Goal: Transaction & Acquisition: Book appointment/travel/reservation

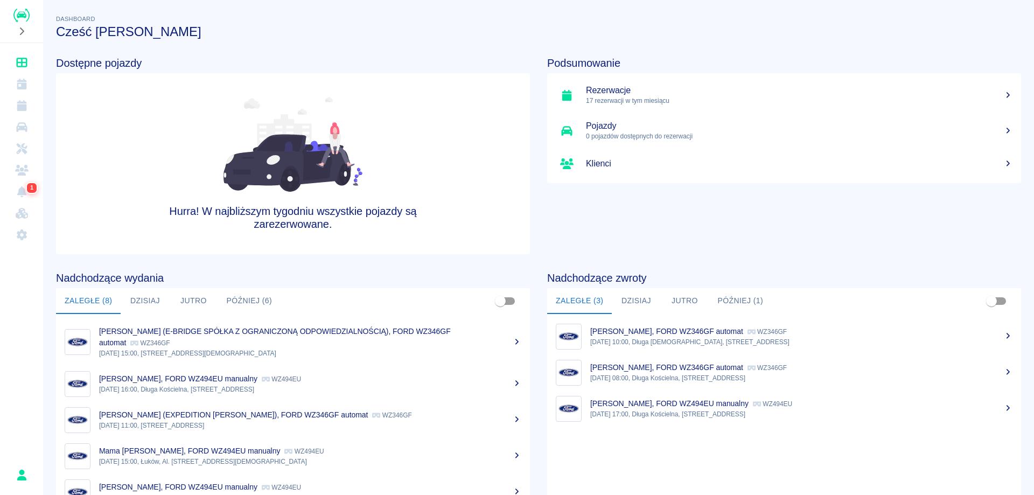
click at [1, 89] on div "1" at bounding box center [21, 148] width 43 height 211
click at [13, 87] on link "Kalendarz" at bounding box center [21, 84] width 34 height 22
click at [22, 87] on icon "Kalendarz" at bounding box center [22, 84] width 10 height 11
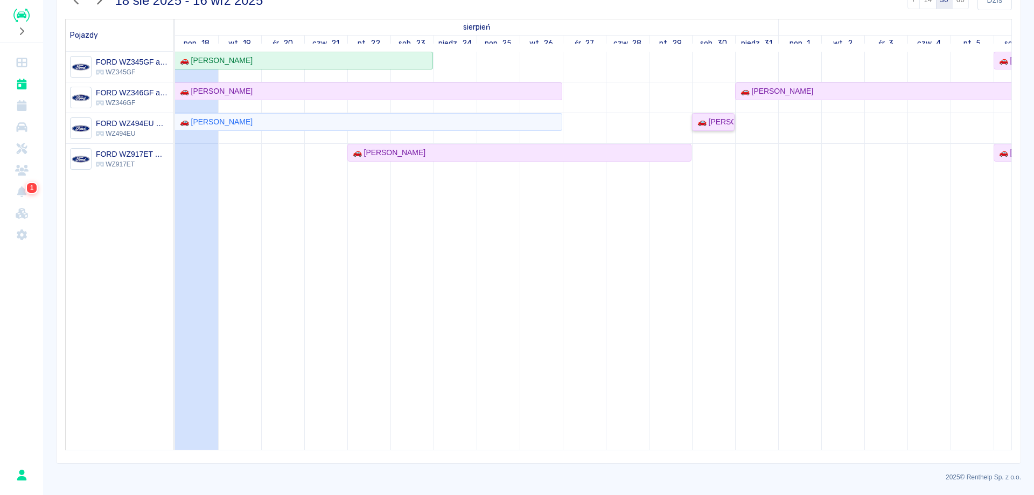
click at [721, 124] on div "🚗 [PERSON_NAME]" at bounding box center [713, 121] width 40 height 11
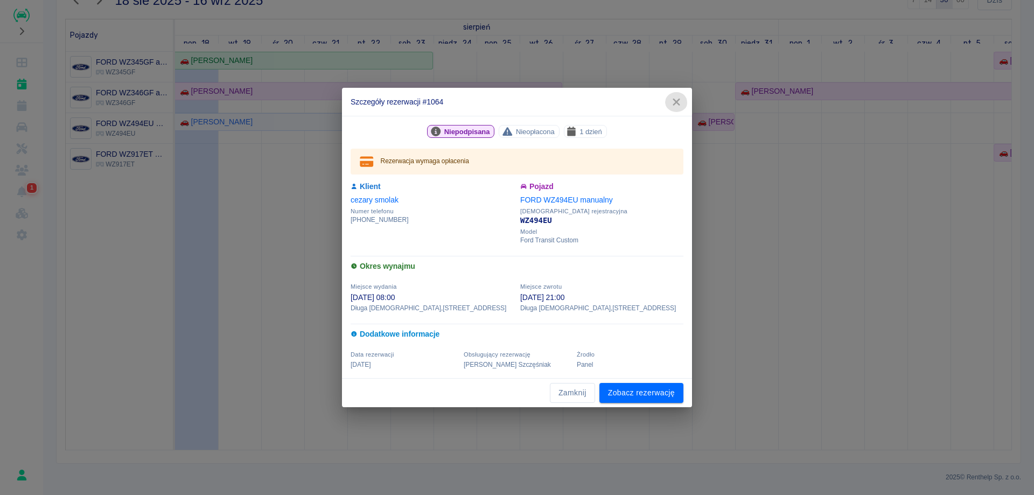
click at [674, 106] on icon "button" at bounding box center [676, 101] width 14 height 11
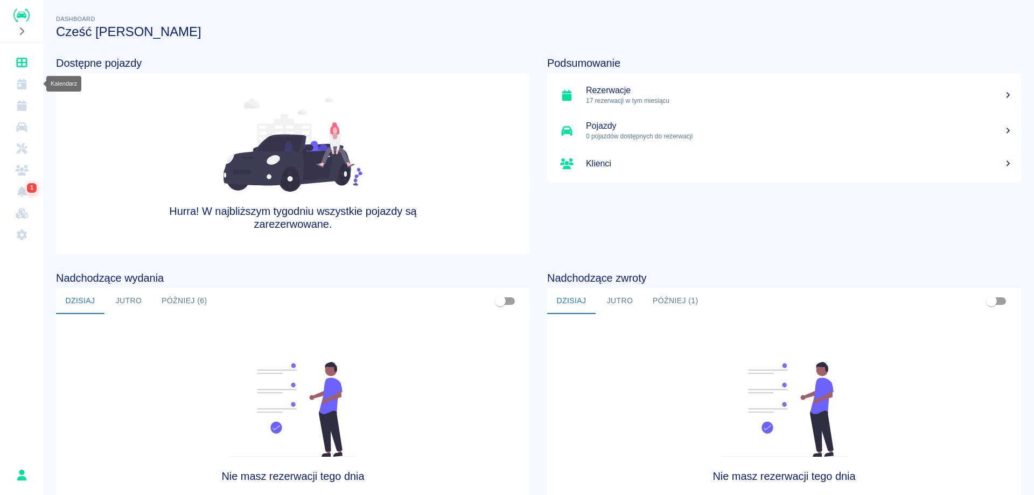
click at [24, 84] on icon "Kalendarz" at bounding box center [22, 84] width 10 height 11
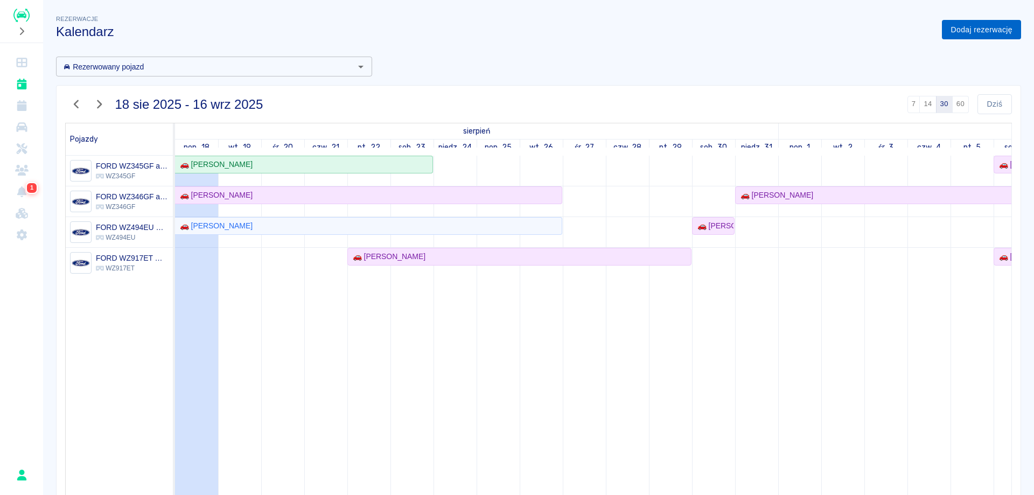
click at [944, 36] on link "Dodaj rezerwację" at bounding box center [981, 30] width 79 height 20
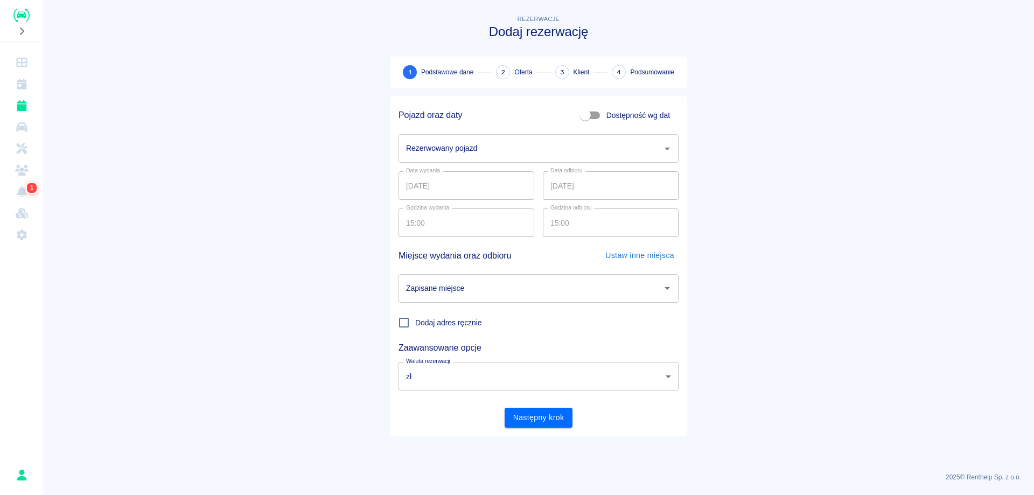
click at [500, 155] on input "Rezerwowany pojazd" at bounding box center [530, 148] width 254 height 19
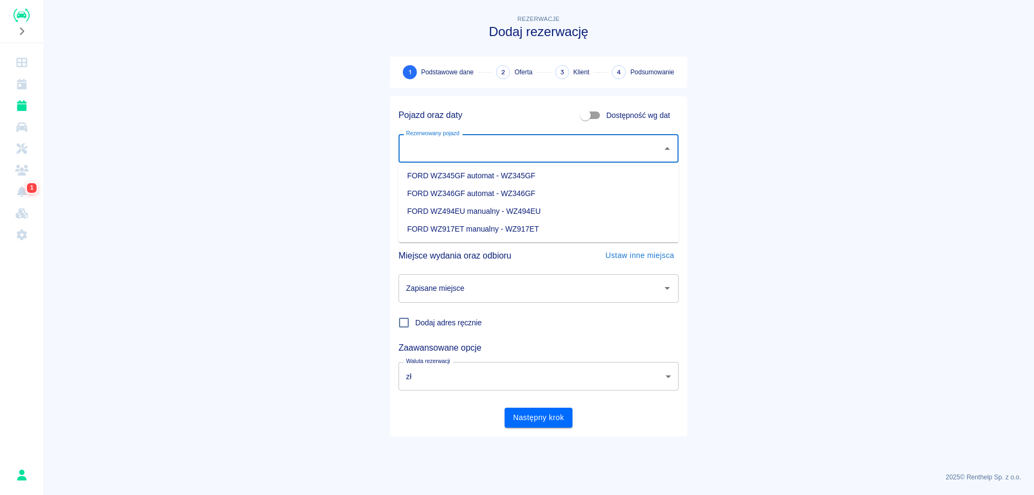
click at [504, 191] on li "FORD WZ346GF automat - WZ346GF" at bounding box center [538, 194] width 280 height 18
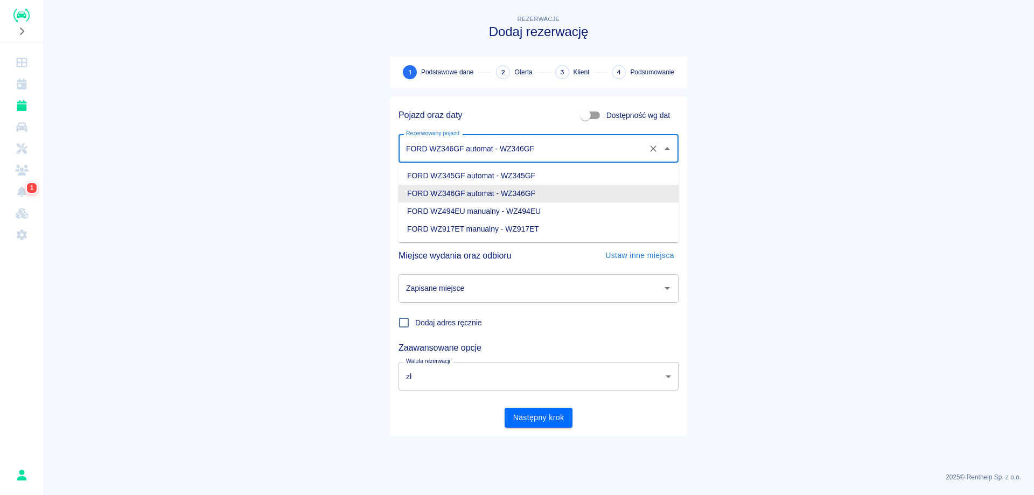
click at [498, 146] on input "FORD WZ346GF automat - WZ346GF" at bounding box center [523, 148] width 240 height 19
click at [498, 171] on li "FORD WZ345GF automat - WZ345GF" at bounding box center [538, 176] width 280 height 18
type input "FORD WZ345GF automat - WZ345GF"
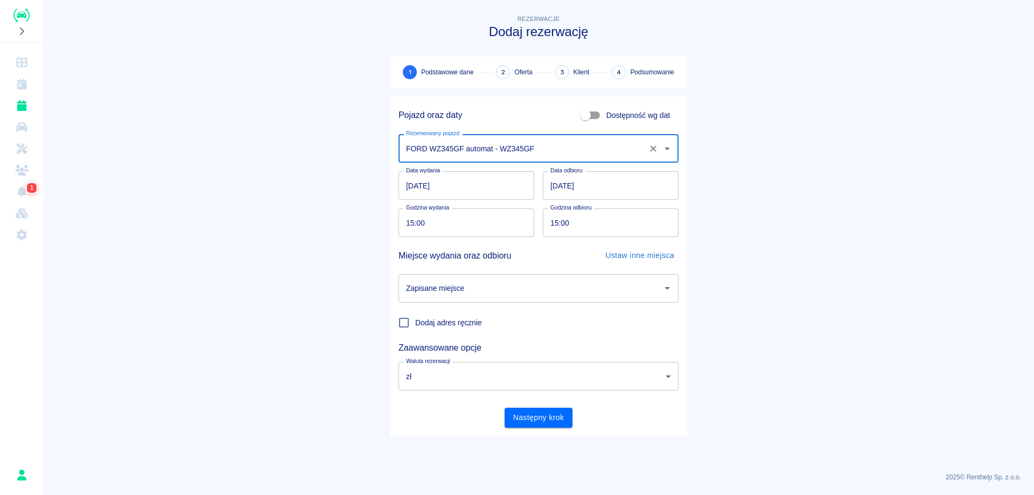
click at [406, 188] on input "18.08.2025" at bounding box center [466, 185] width 136 height 29
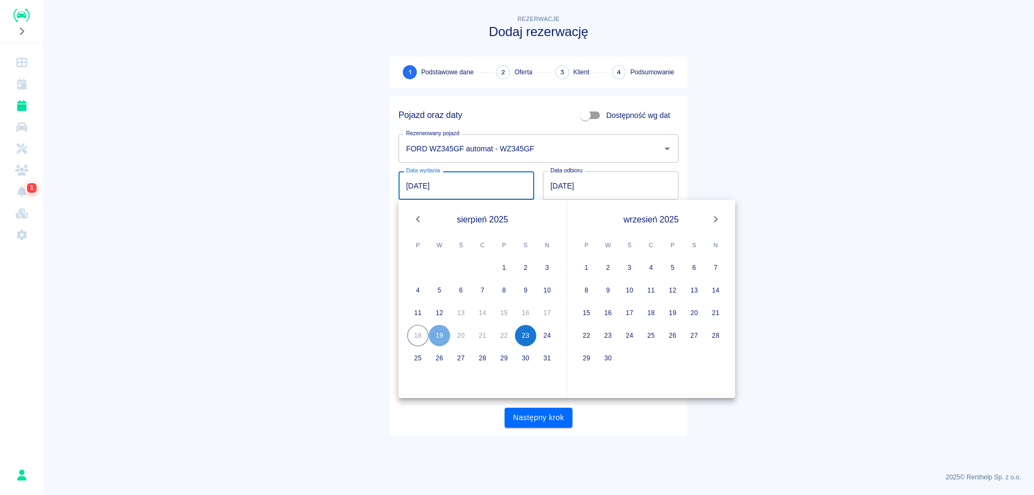
type input "23.08.2025"
click at [552, 189] on input "19.08.2025" at bounding box center [611, 185] width 136 height 29
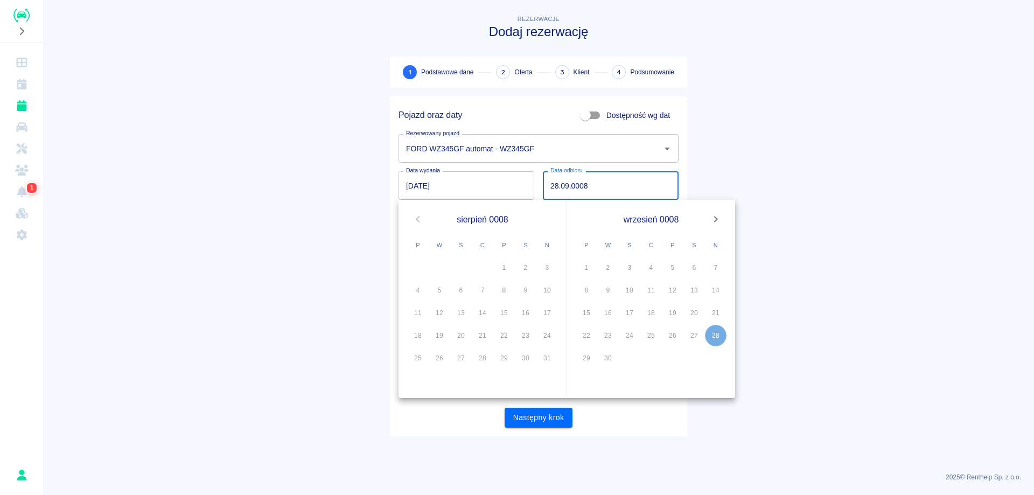
click at [564, 184] on input "28.09.0008" at bounding box center [611, 185] width 136 height 29
type input "28.08.2025"
click at [824, 137] on main "Rezerwacje Dodaj rezerwację 1 Podstawowe dane 2 Oferta 3 Klient 4 Podsumowanie …" at bounding box center [538, 238] width 991 height 451
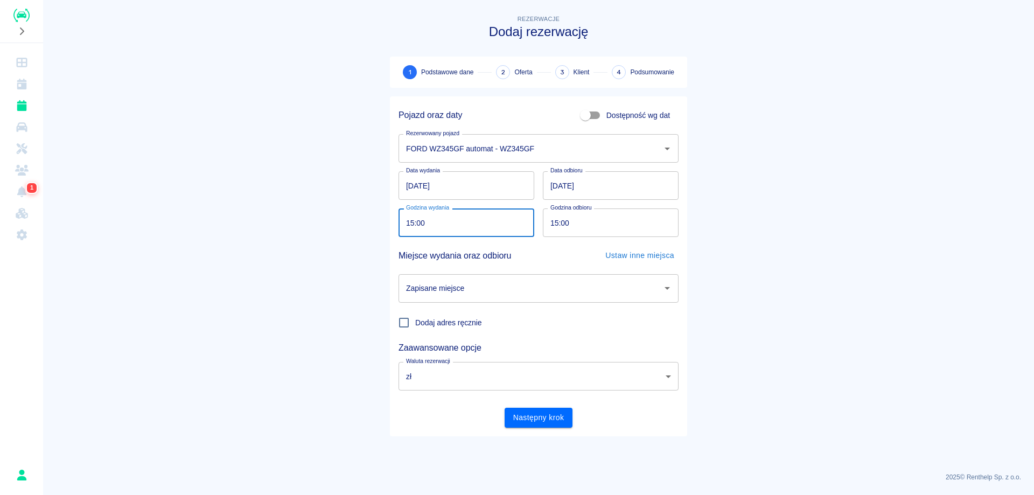
click at [413, 222] on input "15:00" at bounding box center [462, 222] width 128 height 29
type input "19:00"
click at [554, 226] on input "15:00" at bounding box center [607, 222] width 128 height 29
type input "19:00"
drag, startPoint x: 793, startPoint y: 272, endPoint x: 749, endPoint y: 284, distance: 45.7
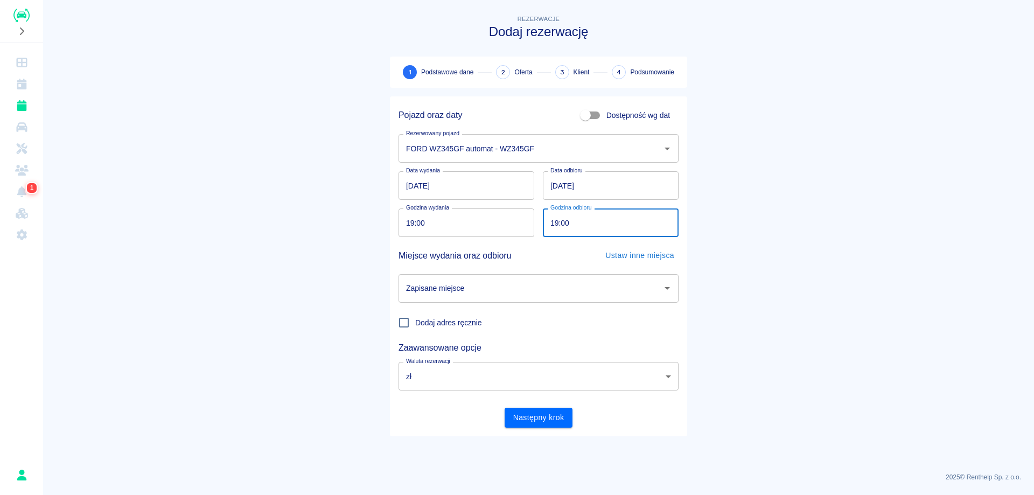
click at [792, 272] on main "Rezerwacje Dodaj rezerwację 1 Podstawowe dane 2 Oferta 3 Klient 4 Podsumowanie …" at bounding box center [538, 238] width 991 height 451
click at [574, 298] on div "Zapisane miejsce" at bounding box center [538, 288] width 280 height 29
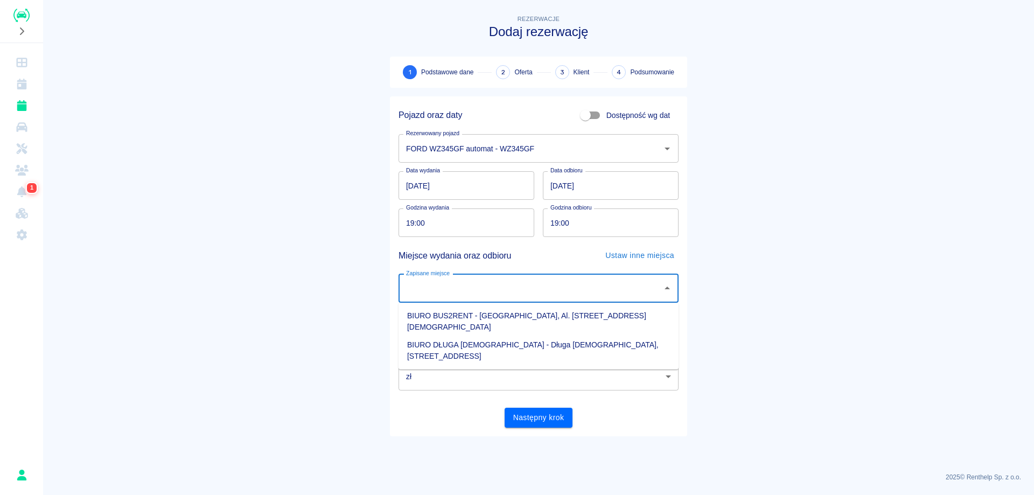
click at [531, 320] on li "BIURO BUS2RENT - Łuków, Al. Wojska Polskiego 17" at bounding box center [538, 321] width 280 height 29
type input "BIURO BUS2RENT - Łuków, Al. Wojska Polskiego 17"
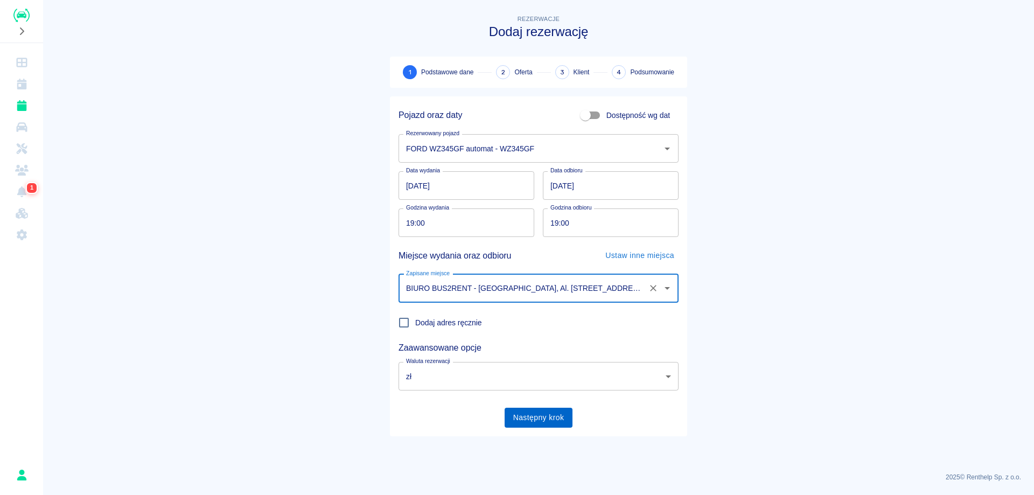
click at [529, 423] on button "Następny krok" at bounding box center [538, 418] width 68 height 20
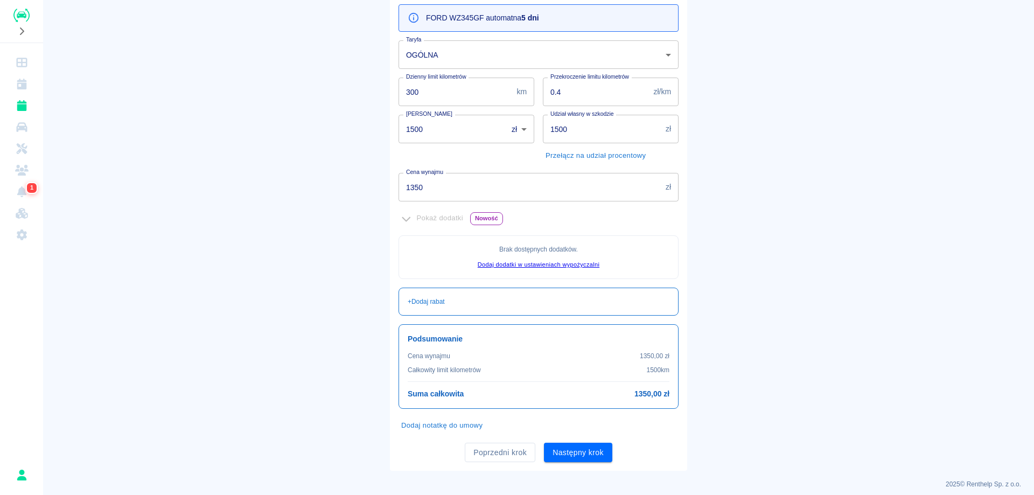
scroll to position [127, 0]
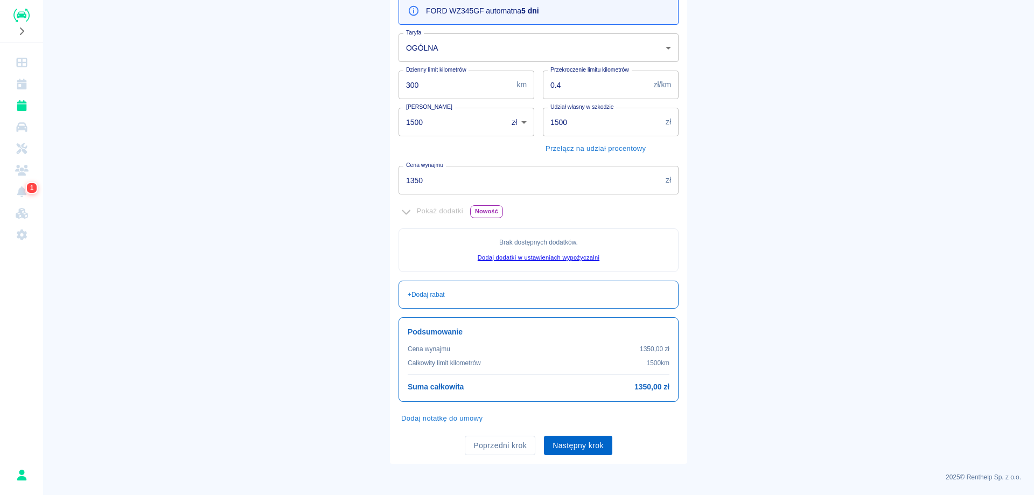
click at [571, 454] on button "Następny krok" at bounding box center [578, 446] width 68 height 20
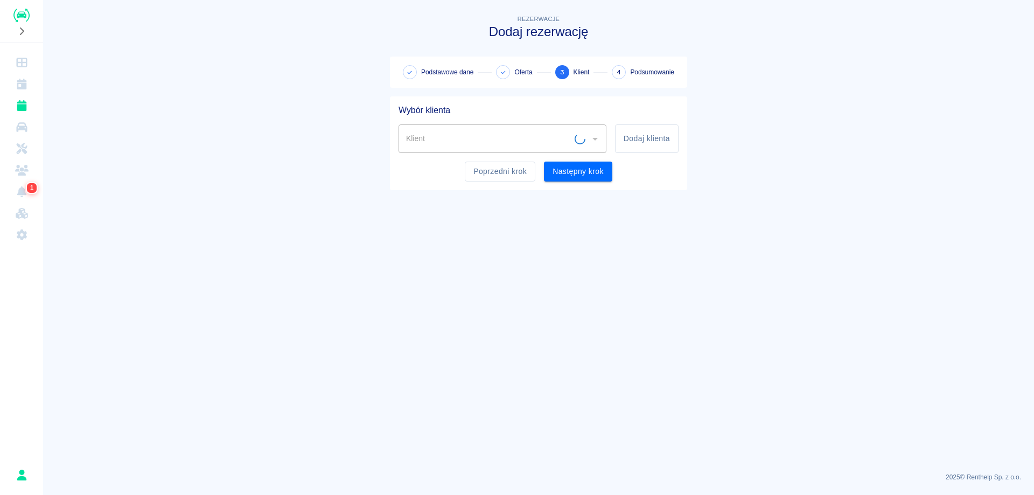
scroll to position [0, 0]
click at [518, 128] on div "Klient" at bounding box center [502, 138] width 208 height 29
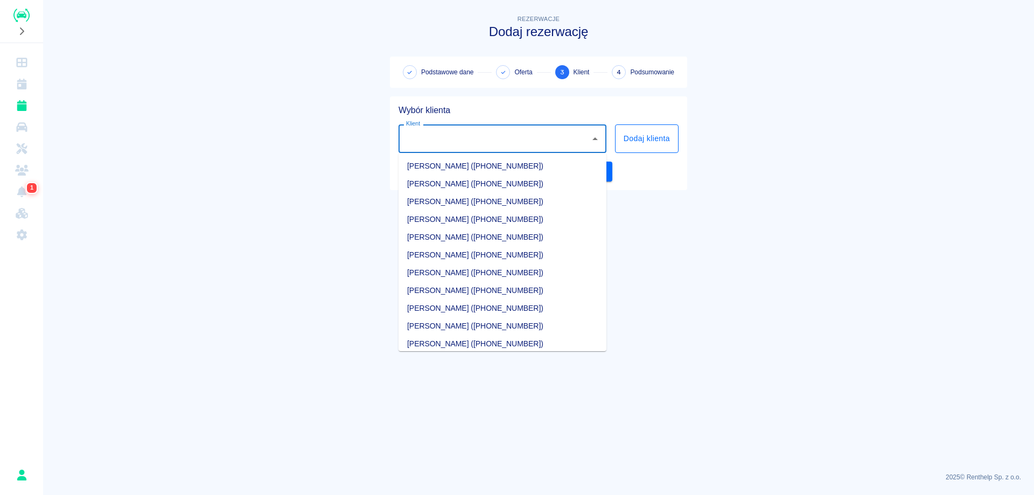
click at [648, 130] on button "Dodaj klienta" at bounding box center [647, 138] width 64 height 29
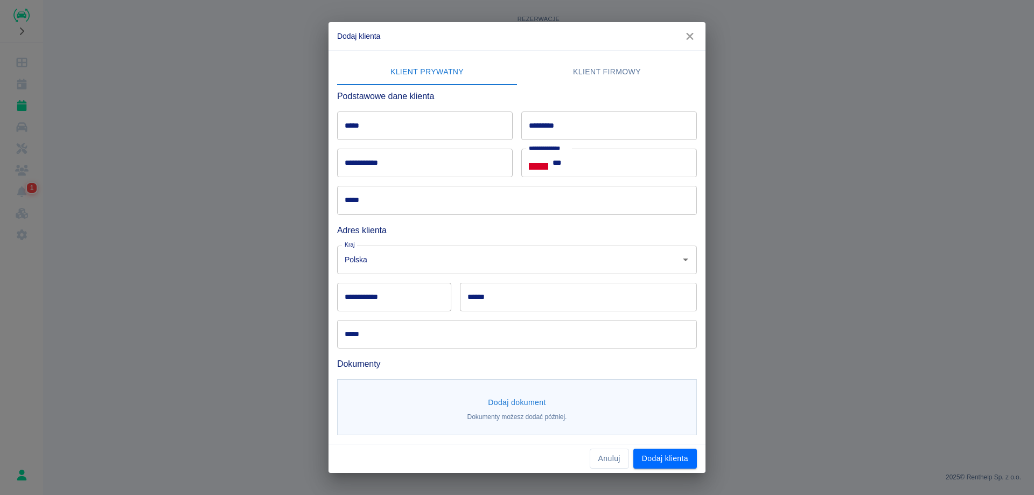
drag, startPoint x: 437, startPoint y: 133, endPoint x: 442, endPoint y: 134, distance: 5.4
click at [437, 133] on input "*****" at bounding box center [425, 125] width 176 height 29
type input "******"
click at [590, 125] on input "*********" at bounding box center [609, 125] width 176 height 29
type input "**********"
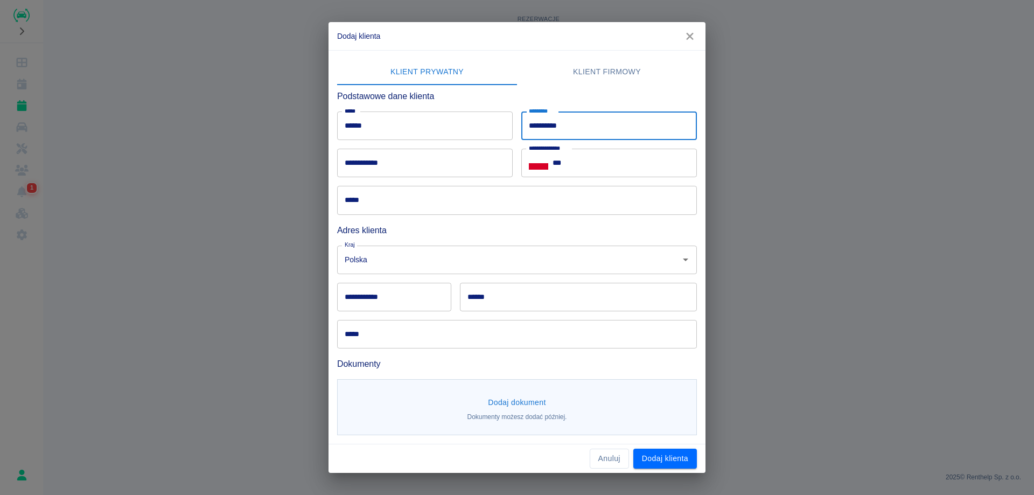
click at [403, 167] on input "**********" at bounding box center [425, 163] width 176 height 29
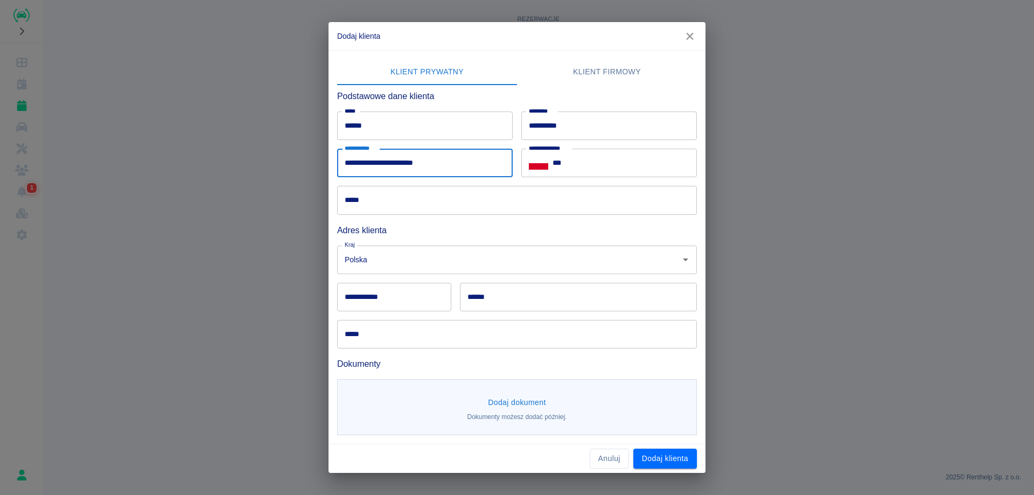
type input "**********"
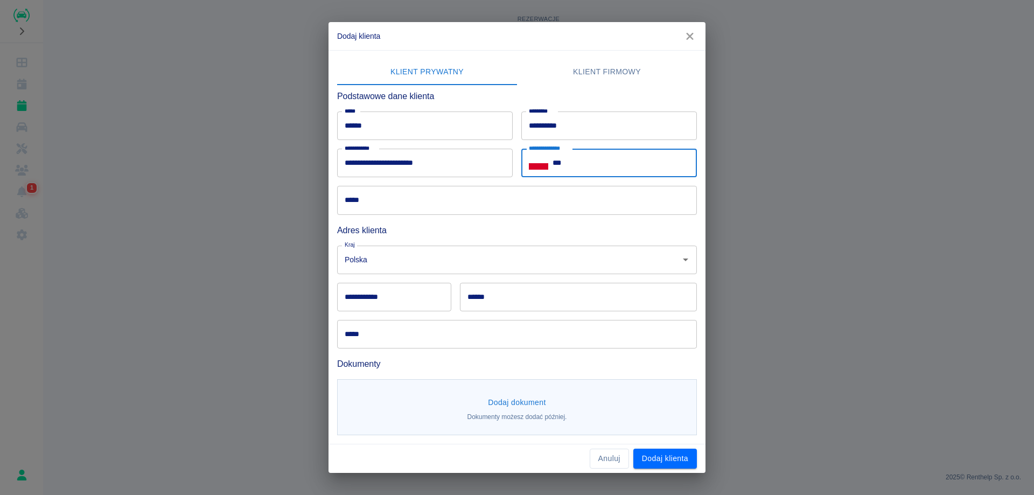
click at [612, 163] on input "***" at bounding box center [624, 163] width 144 height 29
type input "**********"
click at [653, 457] on button "Dodaj klienta" at bounding box center [665, 458] width 64 height 20
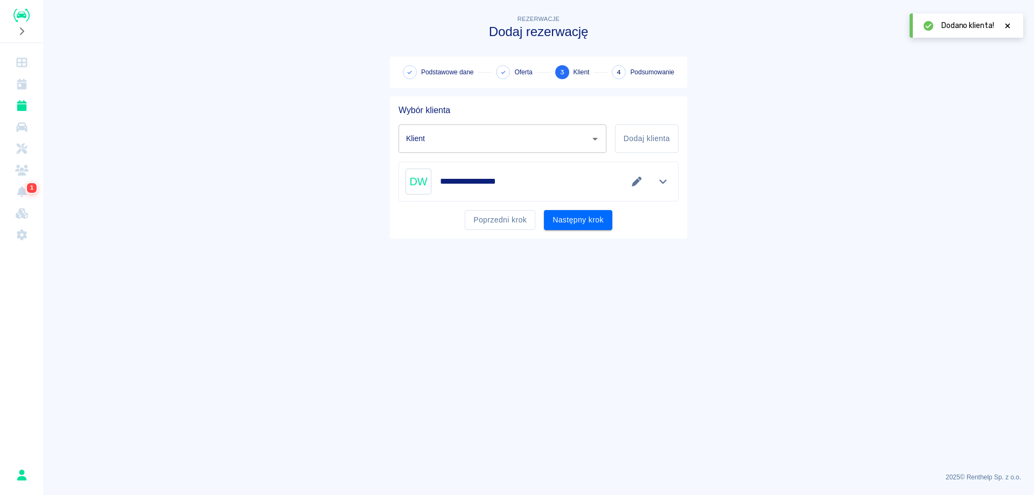
type input "Daniel Wiśniewski (+48513814797)"
click at [574, 218] on button "Następny krok" at bounding box center [578, 220] width 68 height 20
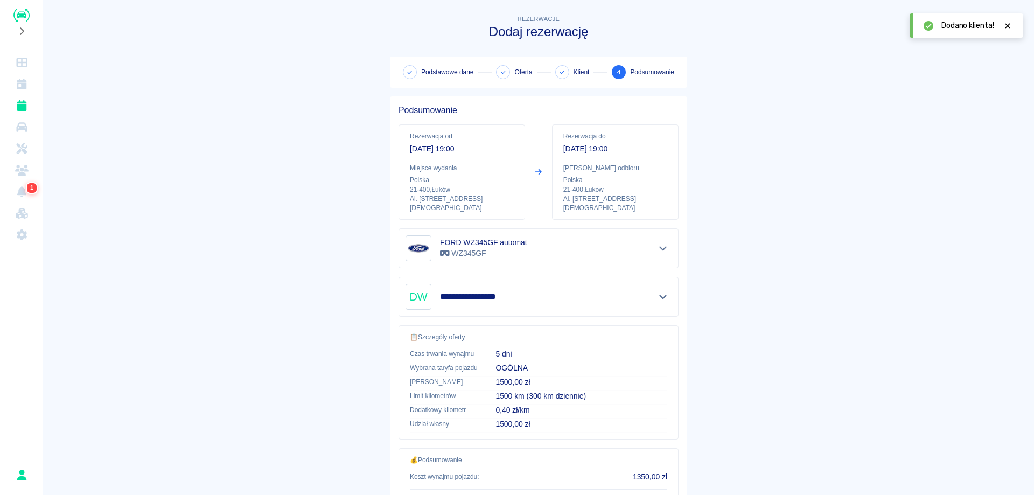
scroll to position [86, 0]
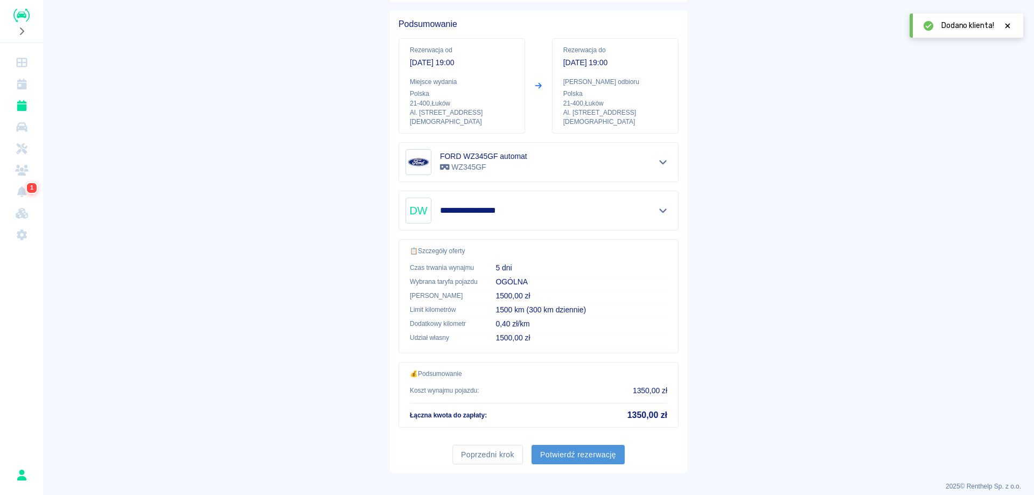
click at [602, 448] on button "Potwierdź rezerwację" at bounding box center [577, 455] width 93 height 20
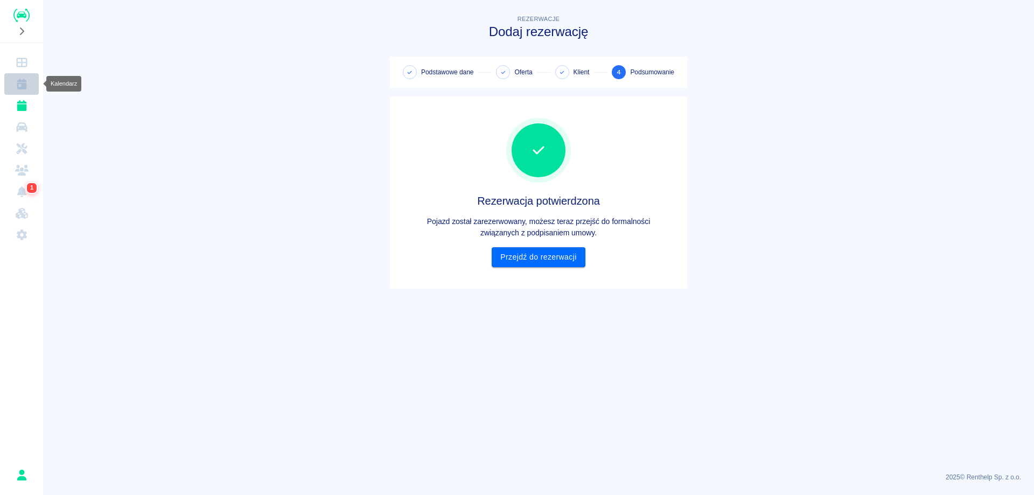
click at [16, 88] on icon "Kalendarz" at bounding box center [21, 84] width 13 height 11
